Goal: Communication & Community: Participate in discussion

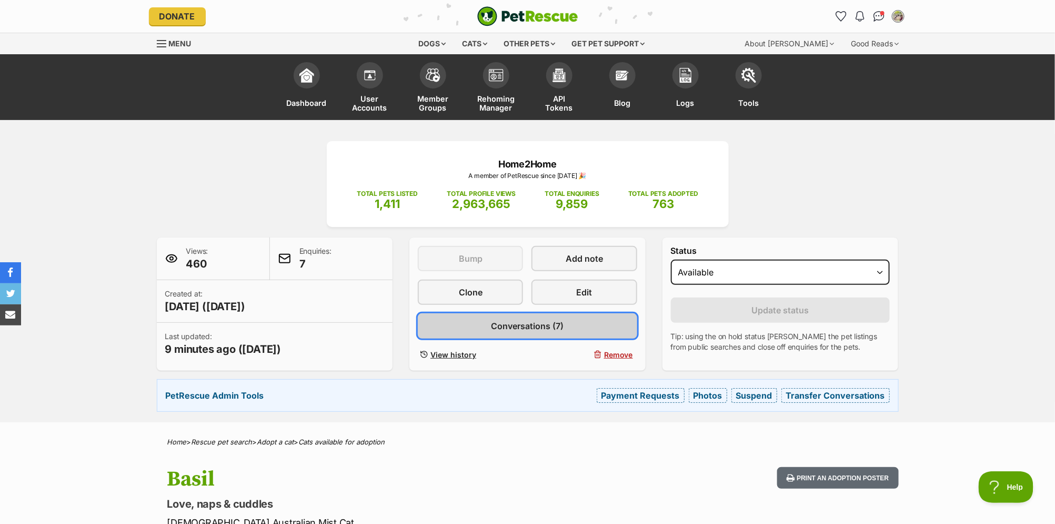
click at [556, 323] on span "Conversations (7)" at bounding box center [527, 326] width 73 height 13
